Goal: Task Accomplishment & Management: Complete application form

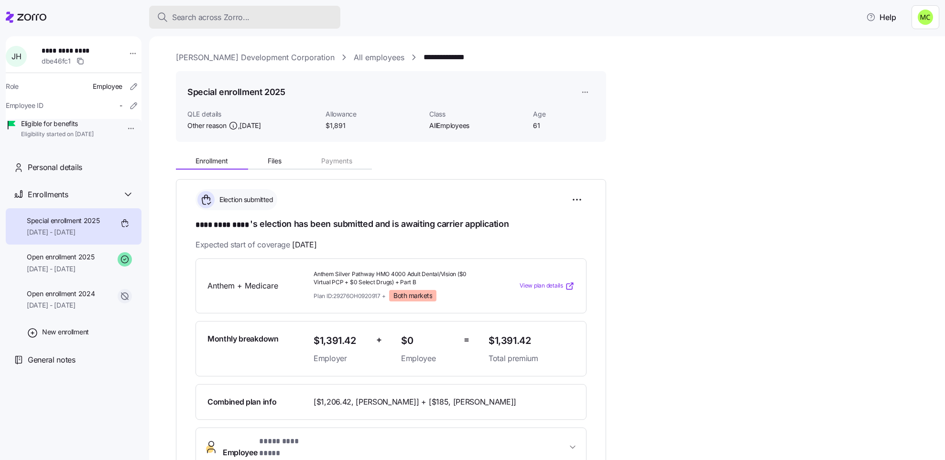
click at [207, 15] on span "Search across Zorro..." at bounding box center [210, 17] width 77 height 12
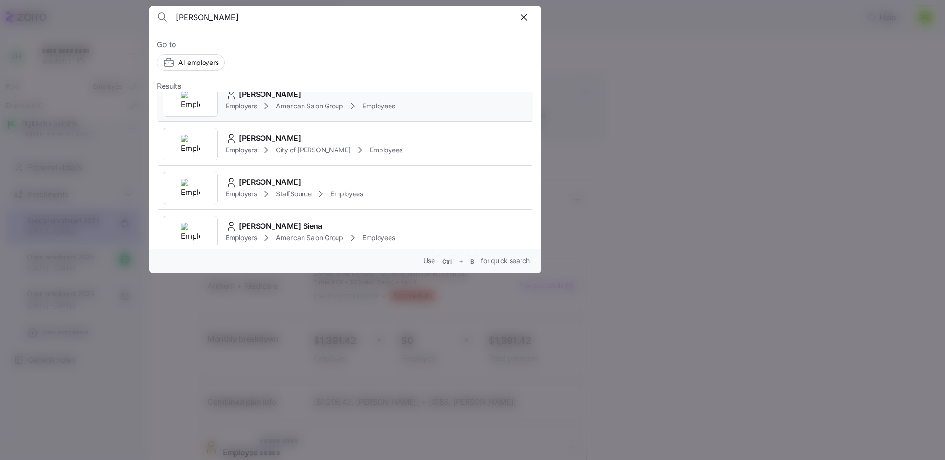
scroll to position [72, 0]
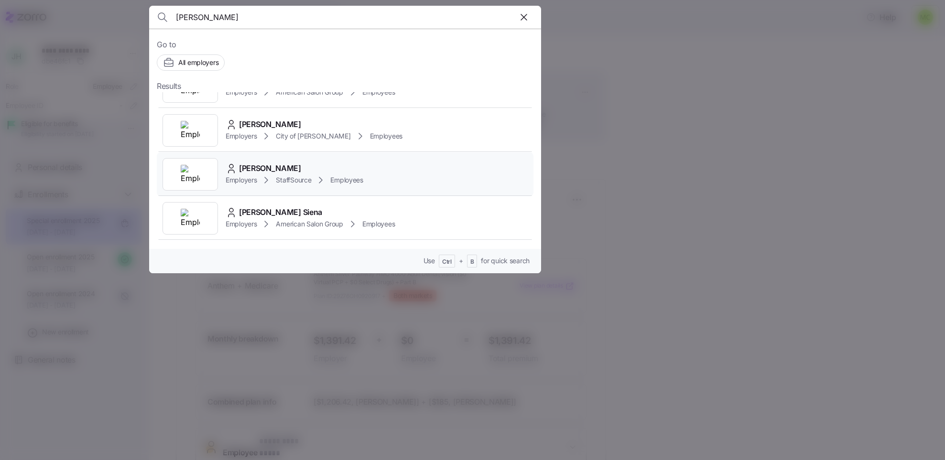
type input "[PERSON_NAME]"
click at [275, 174] on span "[PERSON_NAME]" at bounding box center [270, 169] width 62 height 12
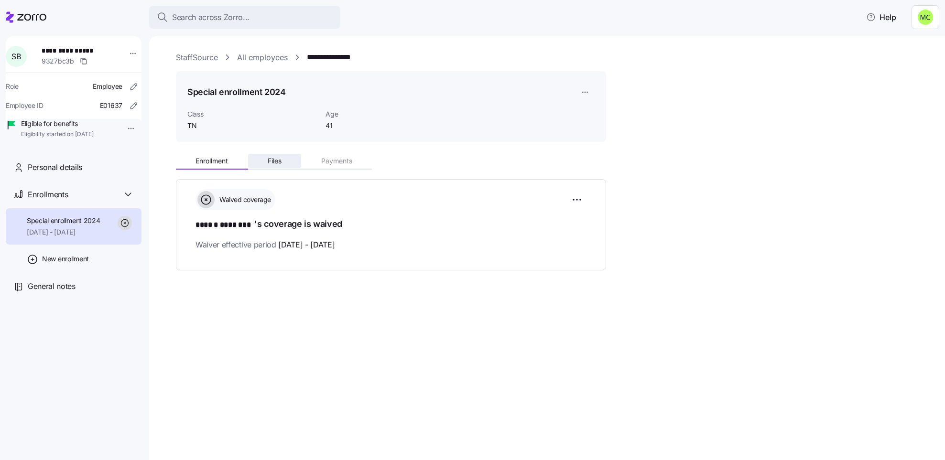
click at [274, 161] on span "Files" at bounding box center [275, 161] width 14 height 7
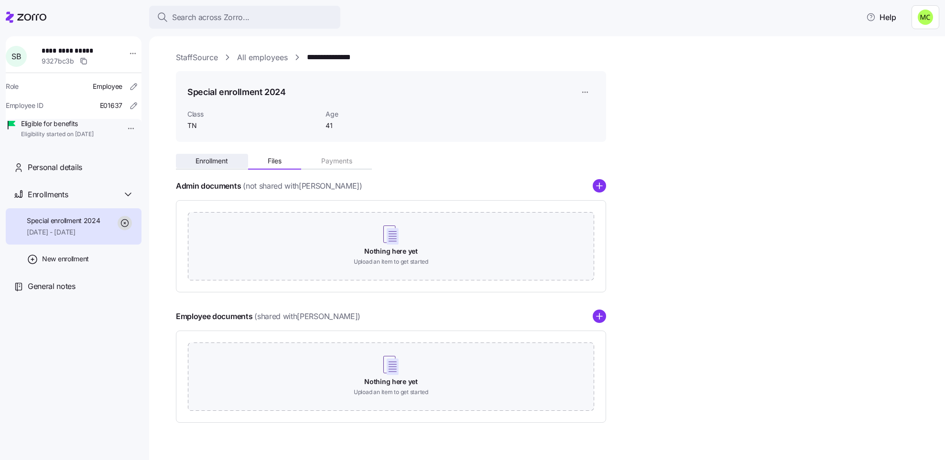
click at [219, 161] on span "Enrollment" at bounding box center [212, 161] width 33 height 7
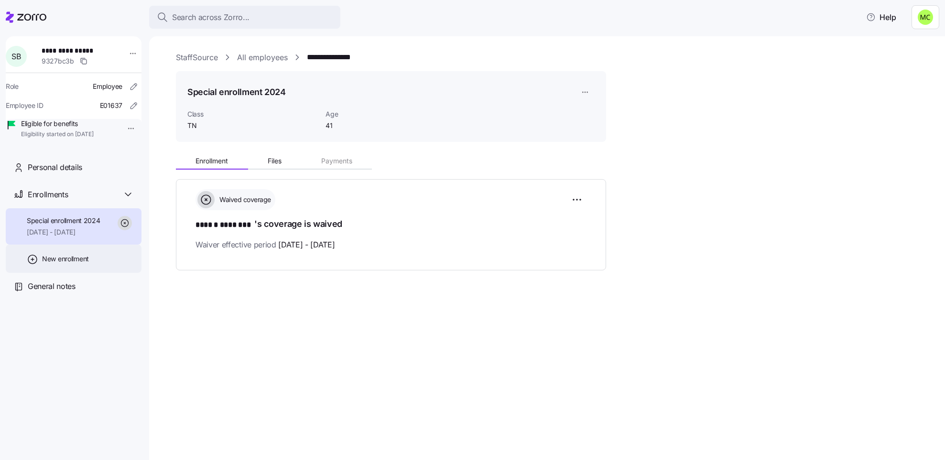
click at [66, 264] on span "New enrollment" at bounding box center [65, 259] width 47 height 10
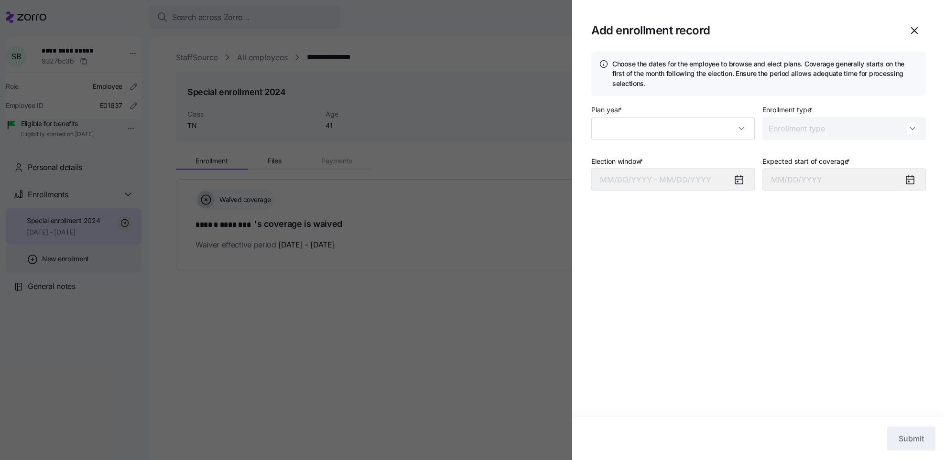
type input "2024"
type input "Special"
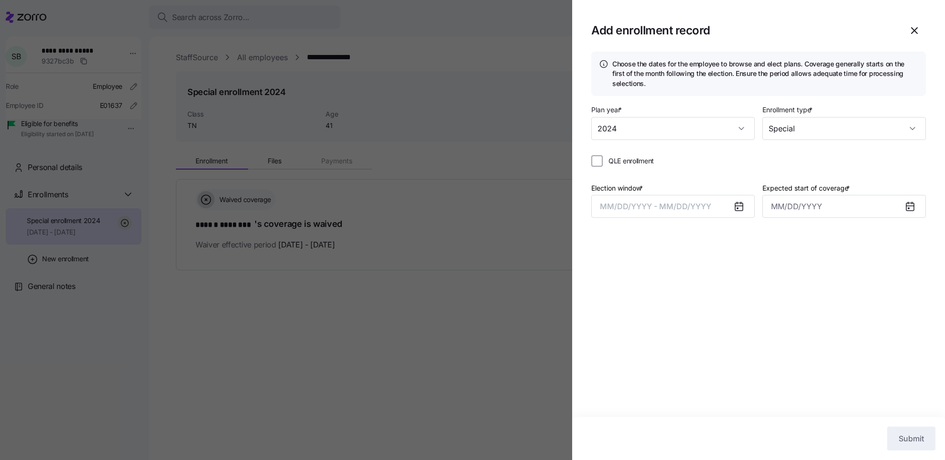
click at [737, 206] on icon at bounding box center [739, 206] width 8 height 0
click at [737, 207] on icon at bounding box center [739, 207] width 8 height 8
click at [719, 198] on button "MM/DD/YYYY - MM/DD/YYYY" at bounding box center [674, 206] width 164 height 23
click at [680, 284] on button "4" at bounding box center [681, 284] width 23 height 23
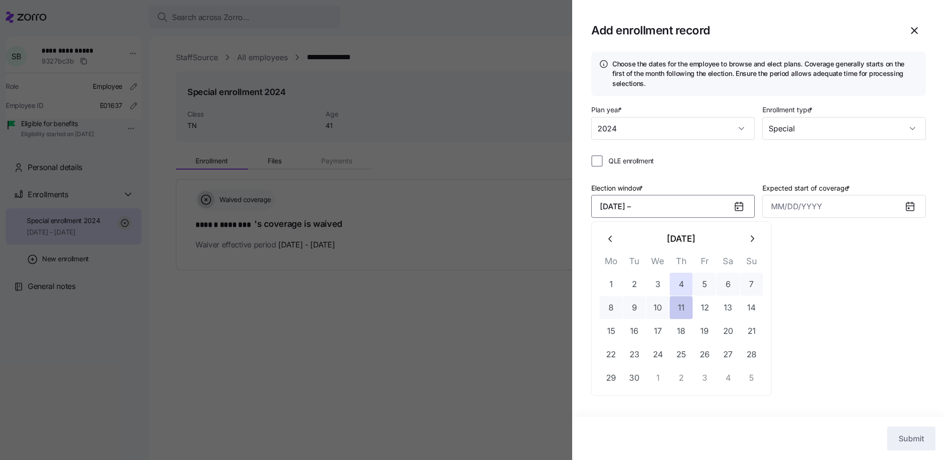
click at [680, 308] on button "11" at bounding box center [681, 307] width 23 height 23
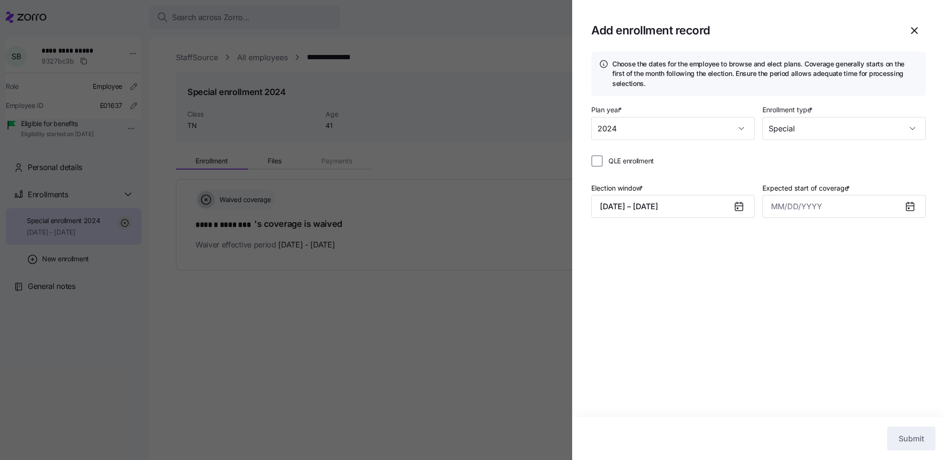
click at [912, 207] on icon at bounding box center [911, 207] width 8 height 8
click at [868, 199] on input "Expected start of coverage *" at bounding box center [845, 206] width 164 height 23
click at [825, 197] on input "Expected start of coverage *" at bounding box center [845, 206] width 164 height 23
click at [742, 269] on div "Choose the dates for the employee to browse and elect plans. Coverage generally…" at bounding box center [758, 235] width 373 height 366
click at [827, 204] on input "Expected start of coverage *" at bounding box center [845, 206] width 164 height 23
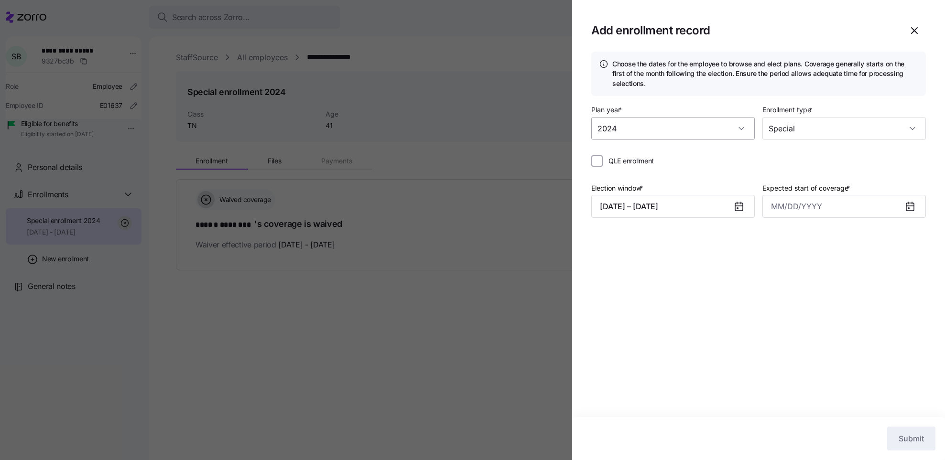
click at [656, 123] on input "2024" at bounding box center [674, 128] width 164 height 23
click at [653, 148] on div "2024" at bounding box center [673, 157] width 156 height 20
click at [598, 158] on input "QLE enrollment" at bounding box center [597, 160] width 11 height 11
checkbox input "true"
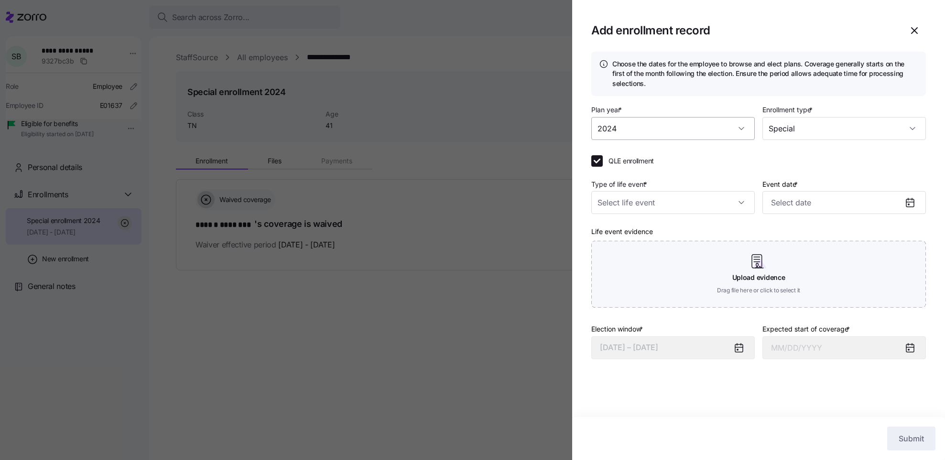
click at [646, 131] on input "2024" at bounding box center [674, 128] width 164 height 23
click at [646, 154] on div "2024" at bounding box center [673, 157] width 156 height 20
click at [913, 30] on icon "button" at bounding box center [914, 30] width 11 height 11
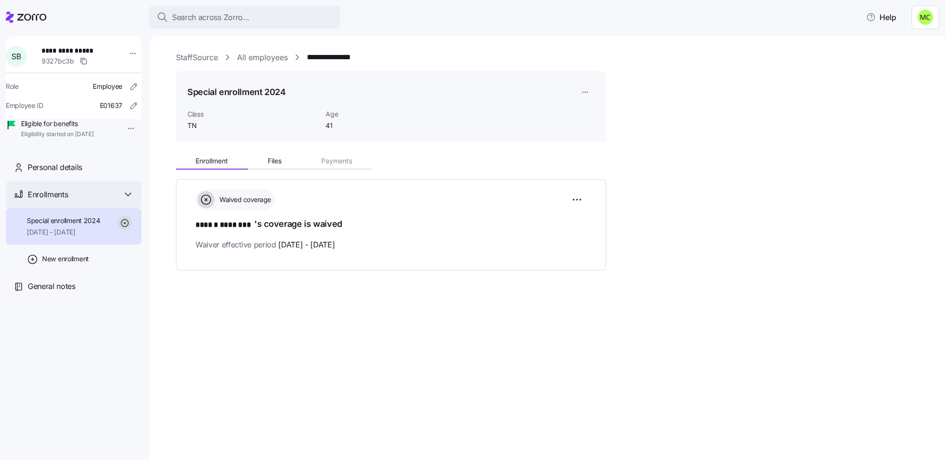
click at [76, 201] on div "Enrollments" at bounding box center [81, 195] width 106 height 12
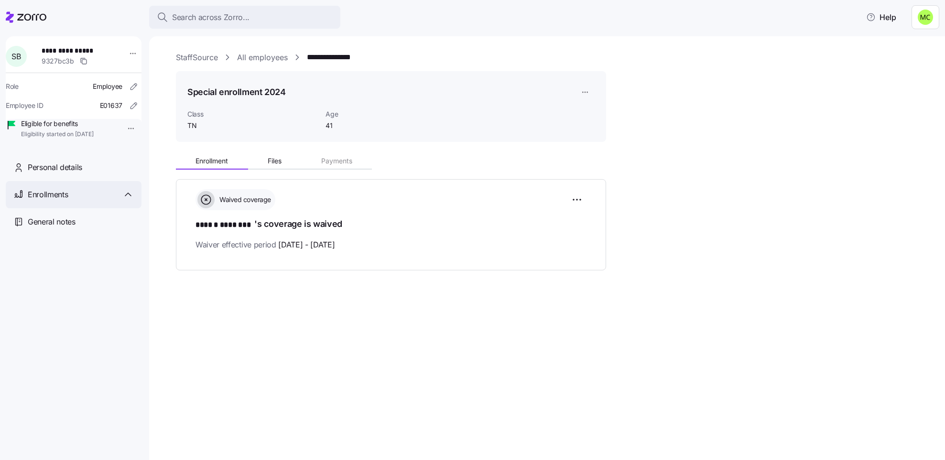
click at [76, 201] on div "Enrollments" at bounding box center [81, 195] width 106 height 12
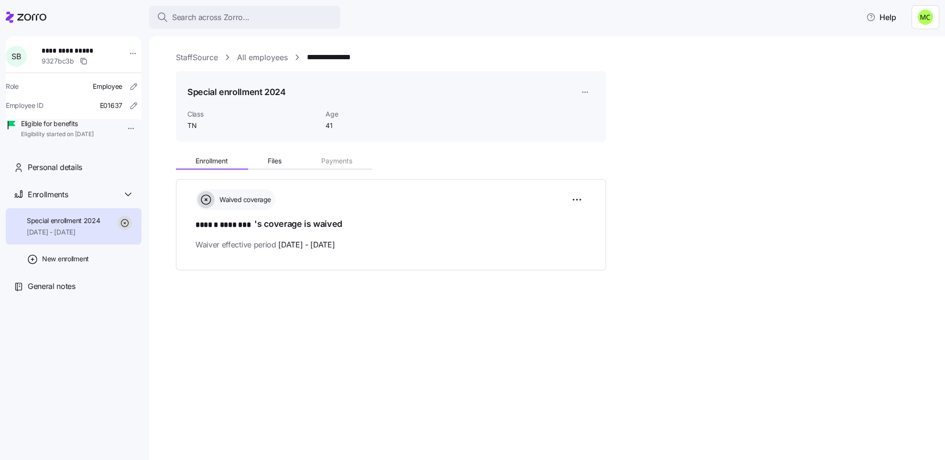
drag, startPoint x: 62, startPoint y: 242, endPoint x: 60, endPoint y: 251, distance: 8.7
drag, startPoint x: 60, startPoint y: 251, endPoint x: 31, endPoint y: 284, distance: 44.4
click at [31, 273] on div "New enrollment" at bounding box center [74, 259] width 136 height 28
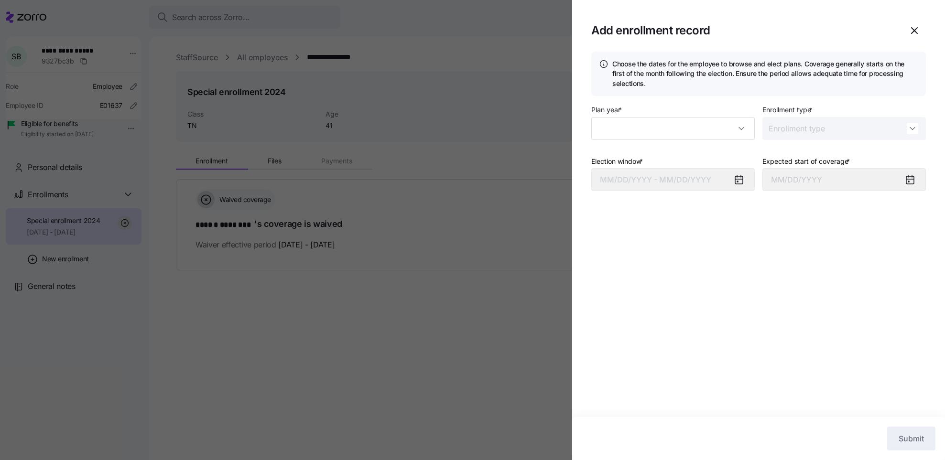
type input "2024"
type input "Special"
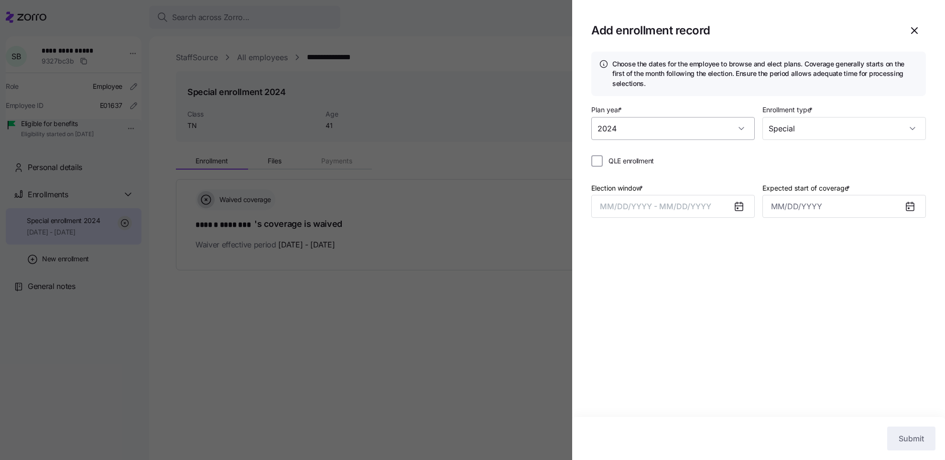
click at [705, 130] on input "2024" at bounding box center [674, 128] width 164 height 23
click at [916, 26] on icon "button" at bounding box center [914, 30] width 11 height 11
